Goal: Navigation & Orientation: Find specific page/section

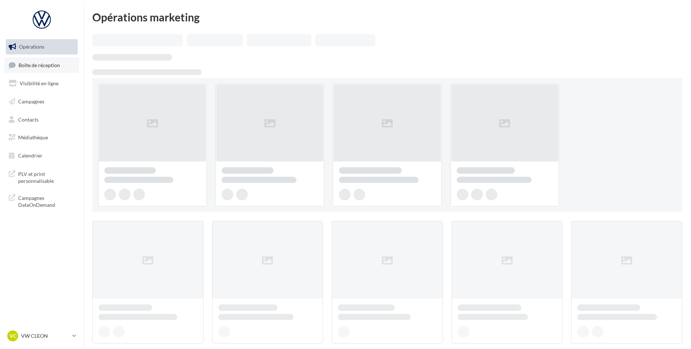
click at [49, 59] on link "Boîte de réception" at bounding box center [41, 65] width 75 height 16
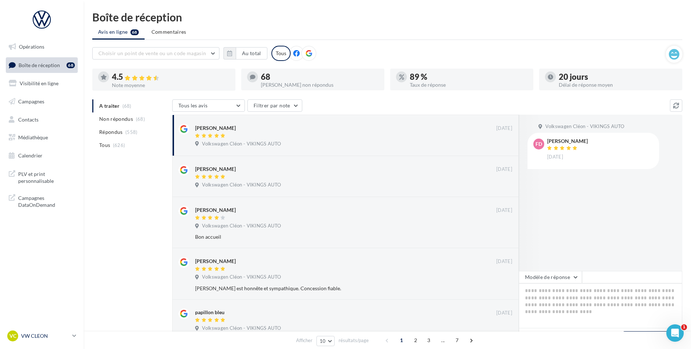
click at [10, 335] on span "VC" at bounding box center [12, 336] width 7 height 7
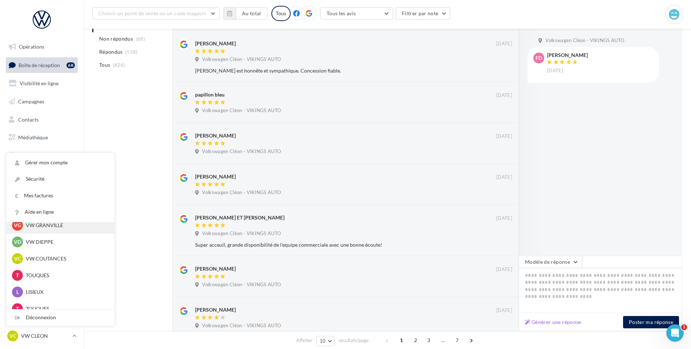
scroll to position [198, 0]
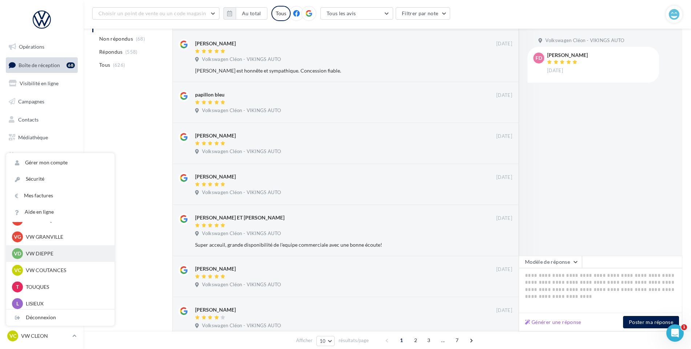
click at [48, 253] on p "VW DIEPPE" at bounding box center [66, 253] width 80 height 7
